Goal: Task Accomplishment & Management: Complete application form

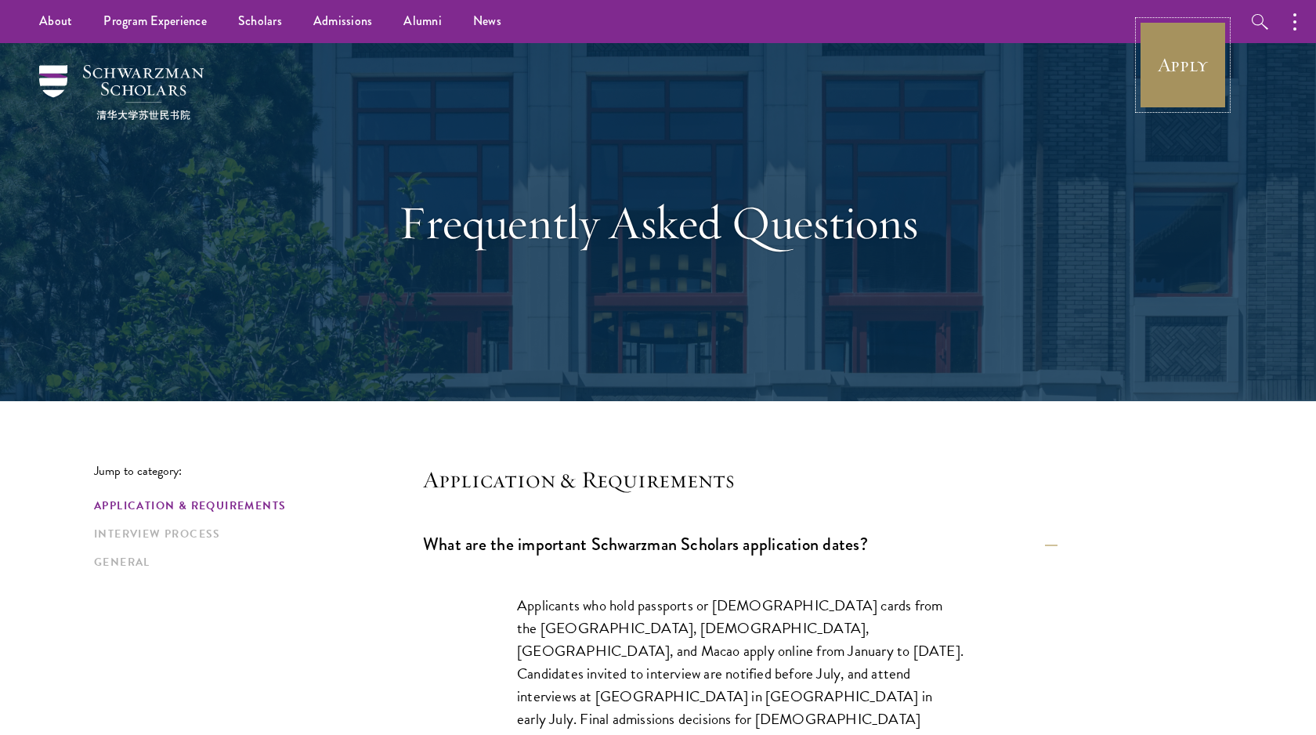
click at [1155, 79] on link "Apply" at bounding box center [1183, 65] width 88 height 88
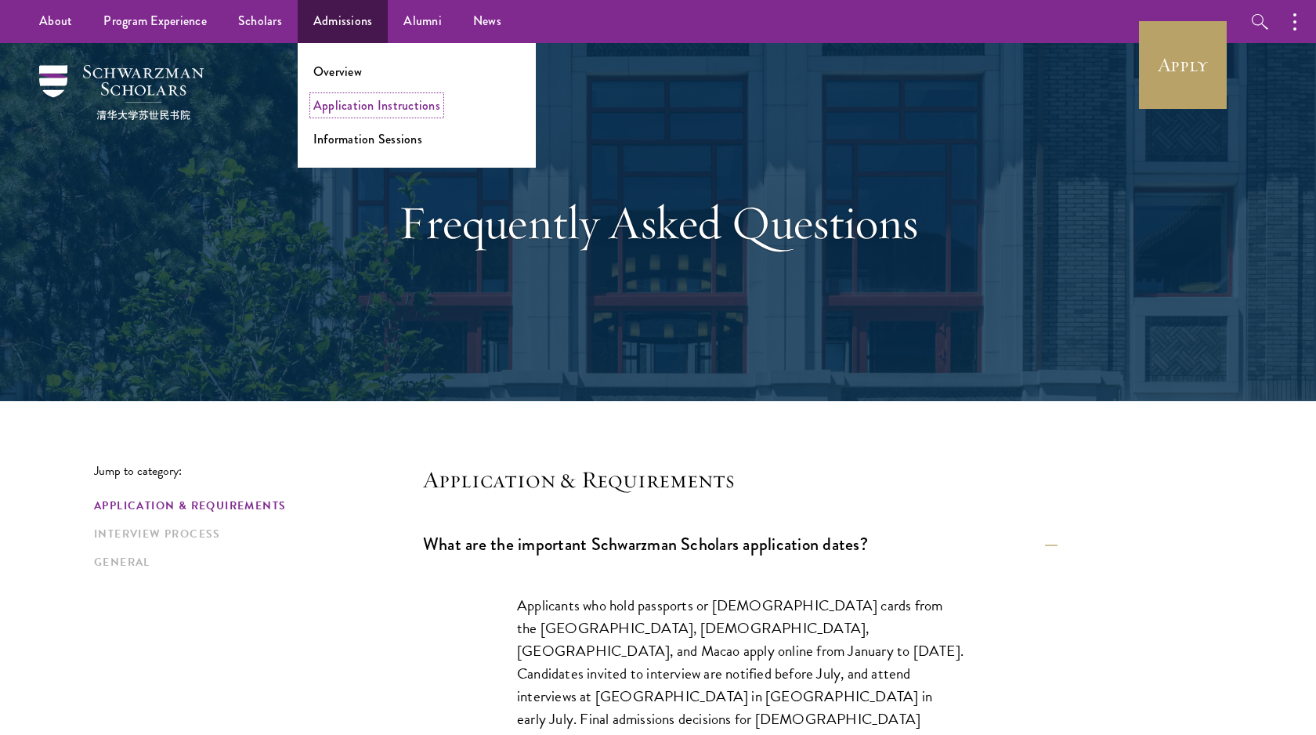
click at [338, 102] on link "Application Instructions" at bounding box center [376, 105] width 127 height 18
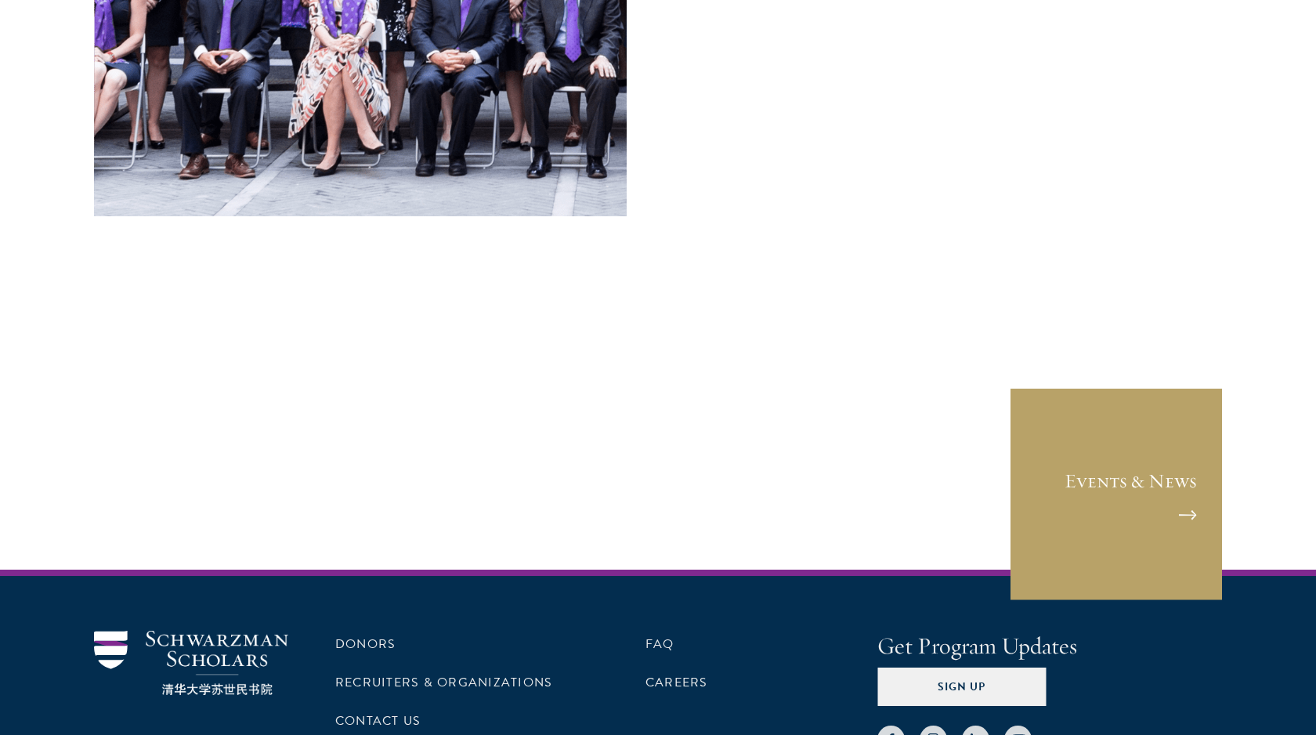
scroll to position [6501, 0]
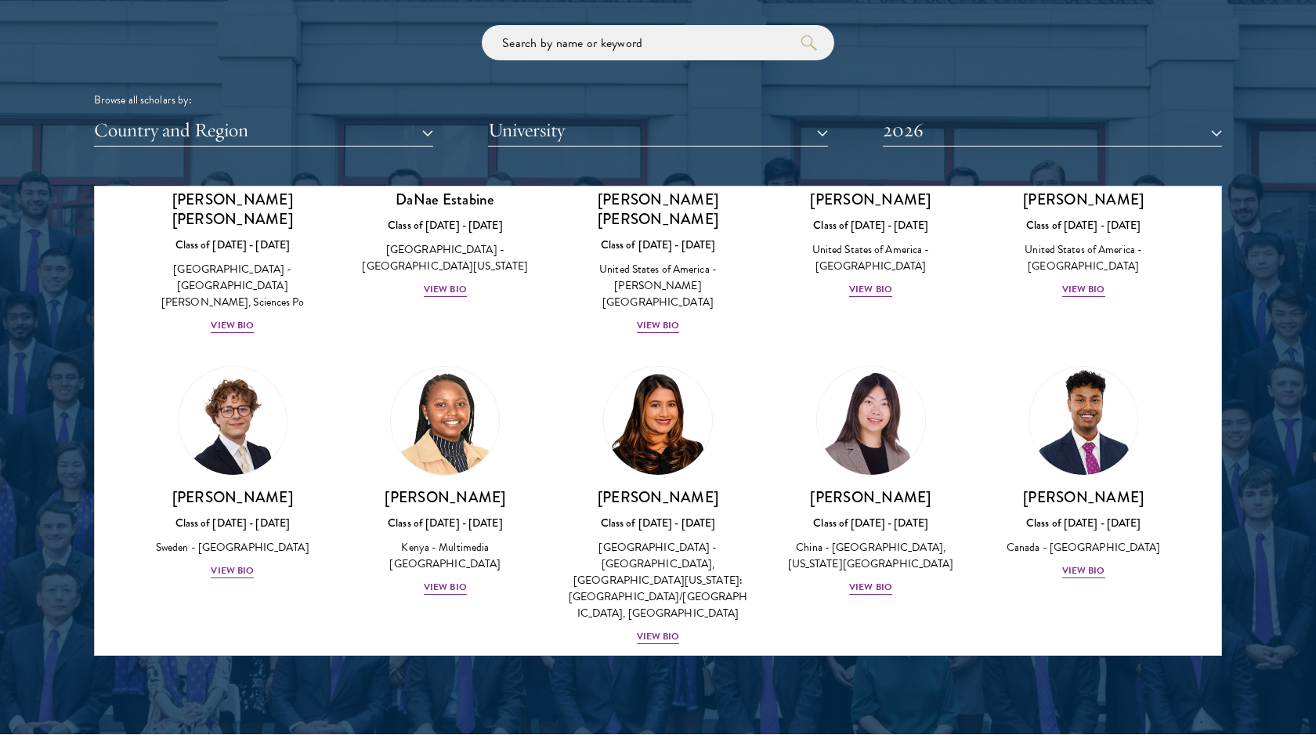
scroll to position [2140, 0]
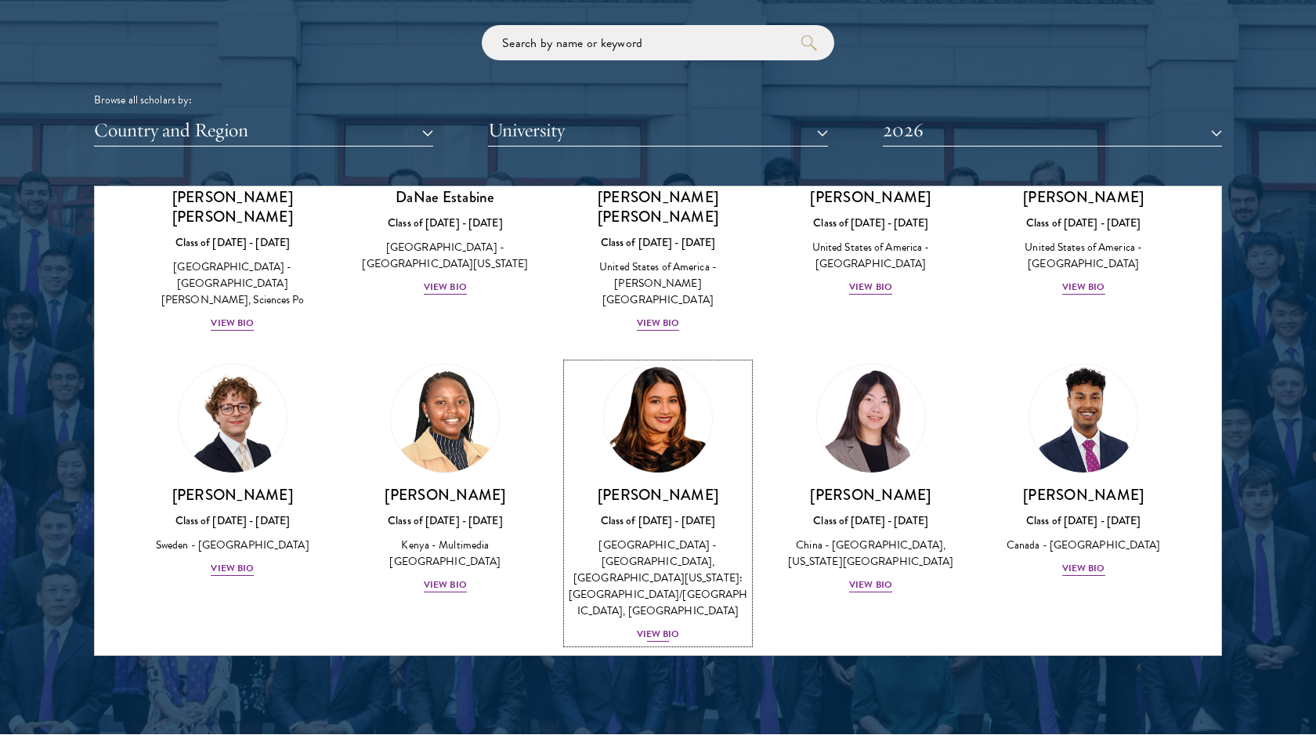
click at [654, 627] on div "View Bio" at bounding box center [658, 634] width 43 height 15
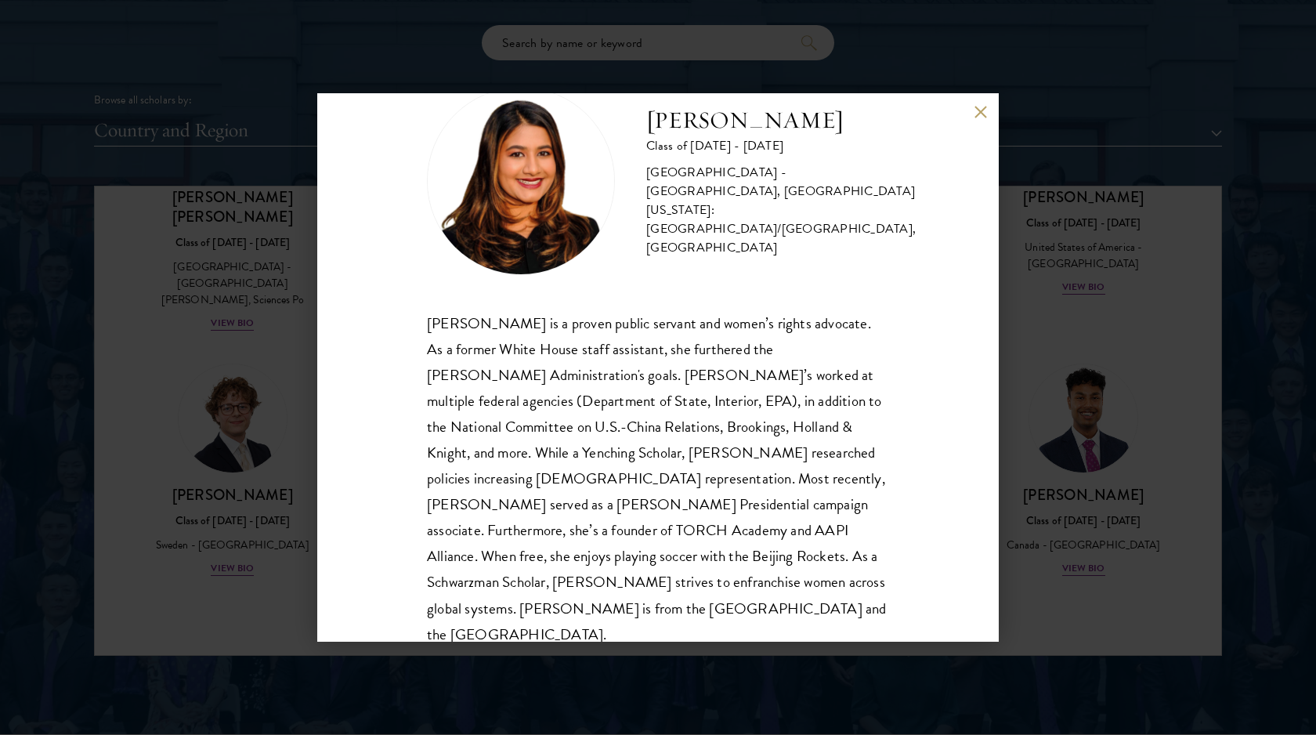
scroll to position [53, 0]
click at [1013, 421] on div "[PERSON_NAME] Class of [DATE] - [DATE] [GEOGRAPHIC_DATA] - [GEOGRAPHIC_DATA], […" at bounding box center [658, 367] width 1316 height 735
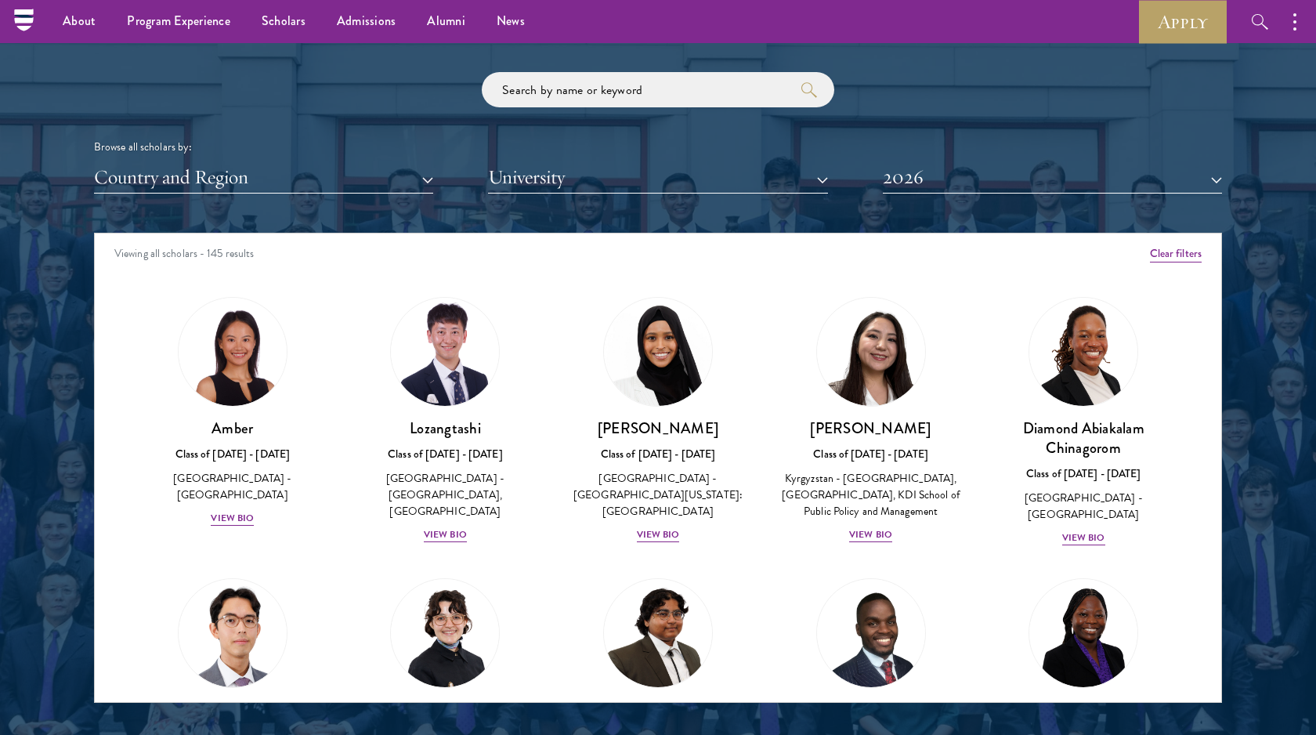
scroll to position [1835, 0]
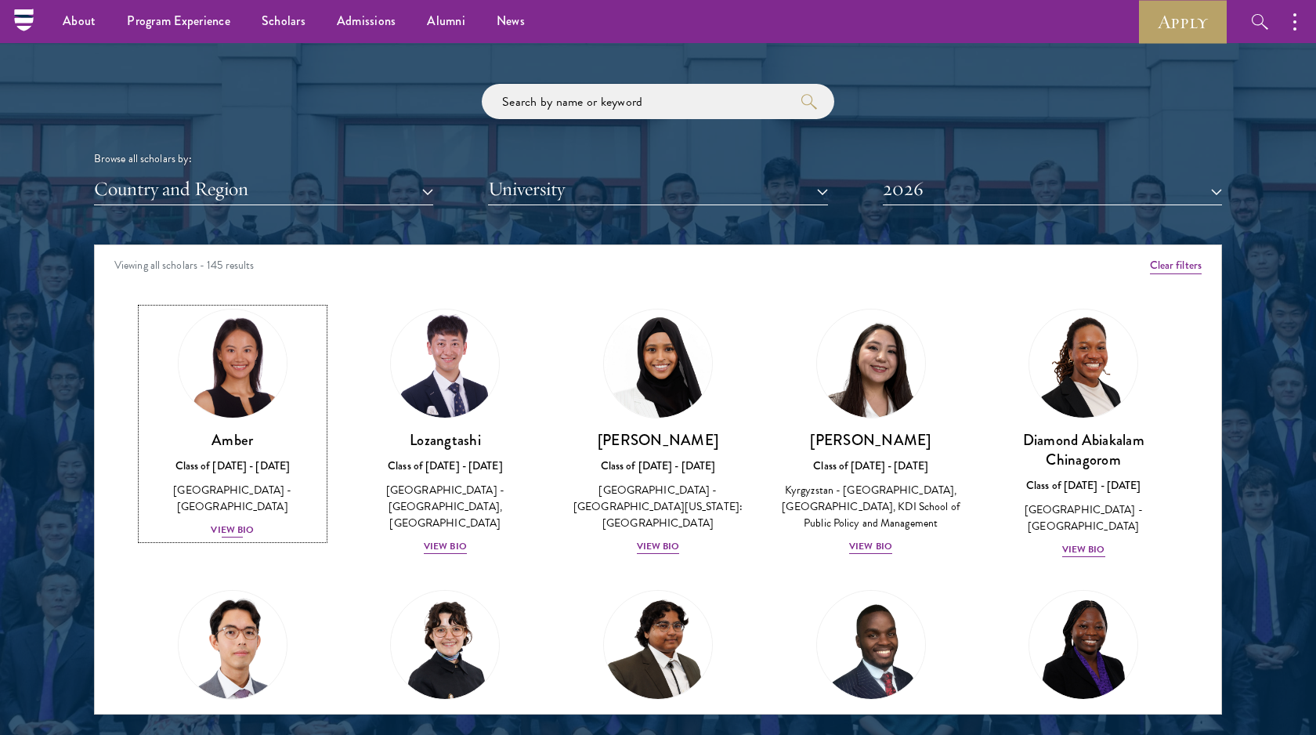
click at [228, 522] on div "View Bio" at bounding box center [232, 529] width 43 height 15
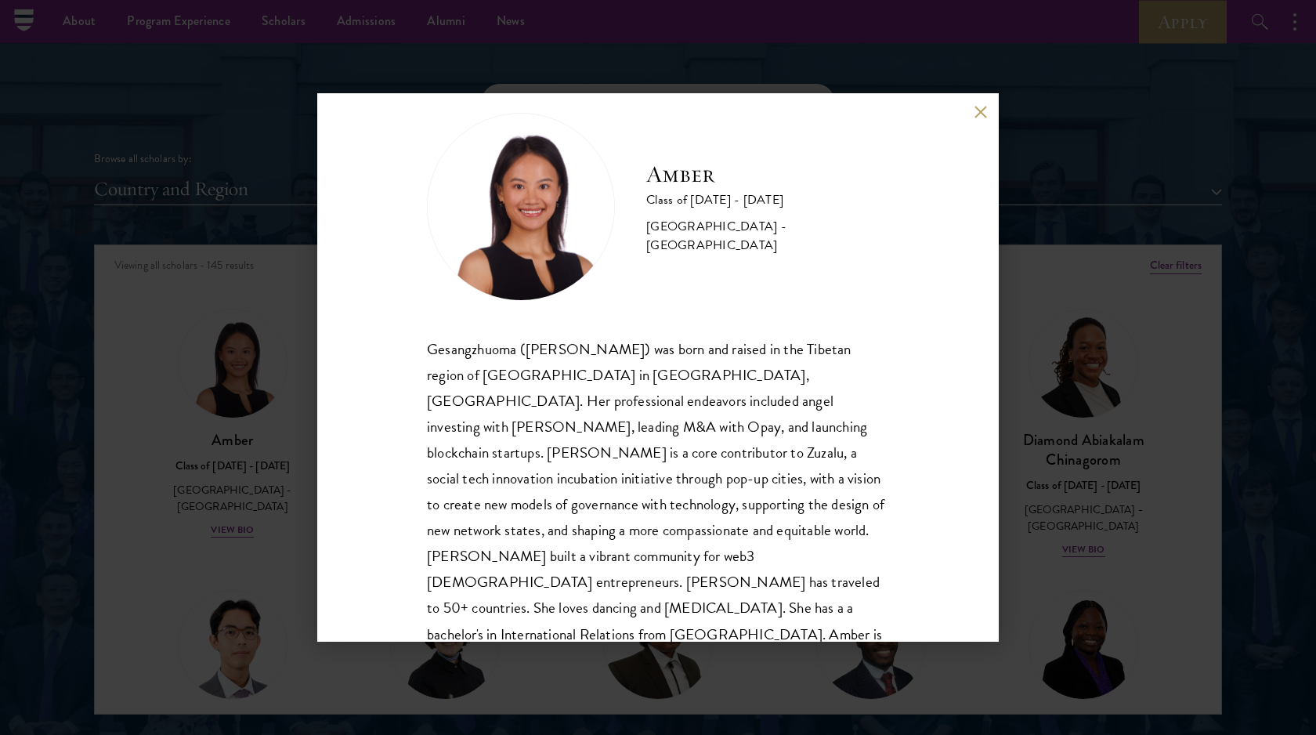
click at [1019, 478] on div "Amber Class of [DATE] - [DATE] [GEOGRAPHIC_DATA] - [GEOGRAPHIC_DATA] Gesangzhuo…" at bounding box center [658, 367] width 1316 height 735
